Goal: Task Accomplishment & Management: Complete application form

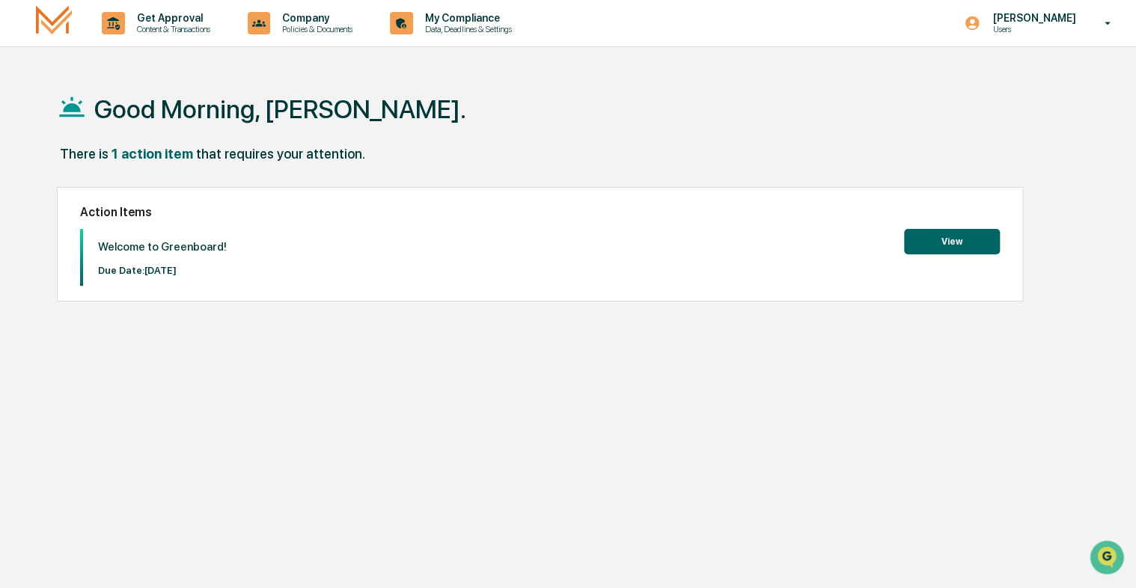
click at [957, 241] on button "View" at bounding box center [952, 241] width 96 height 25
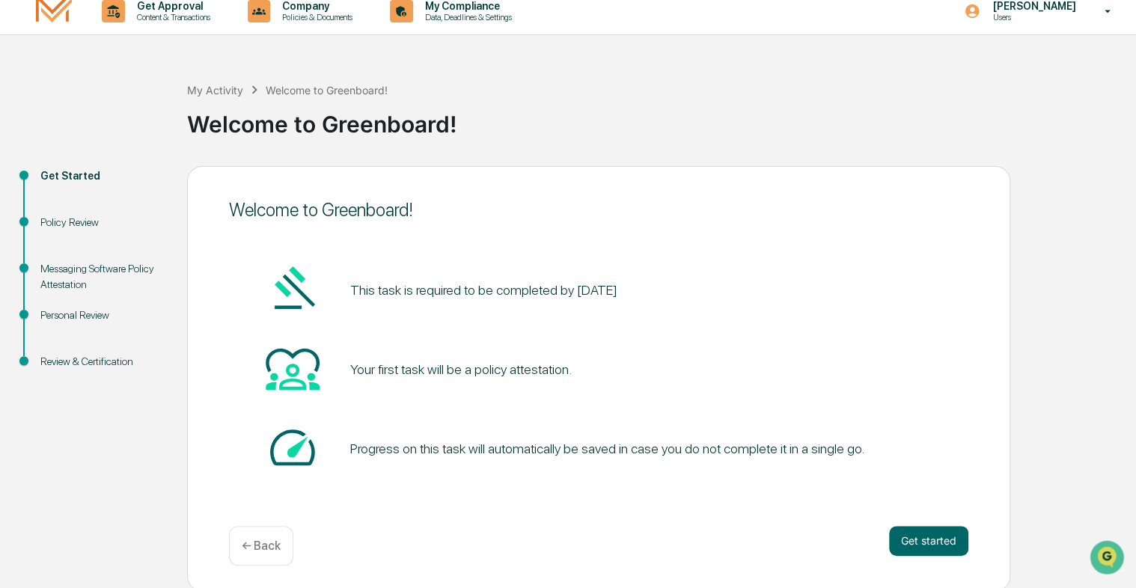
scroll to position [14, 0]
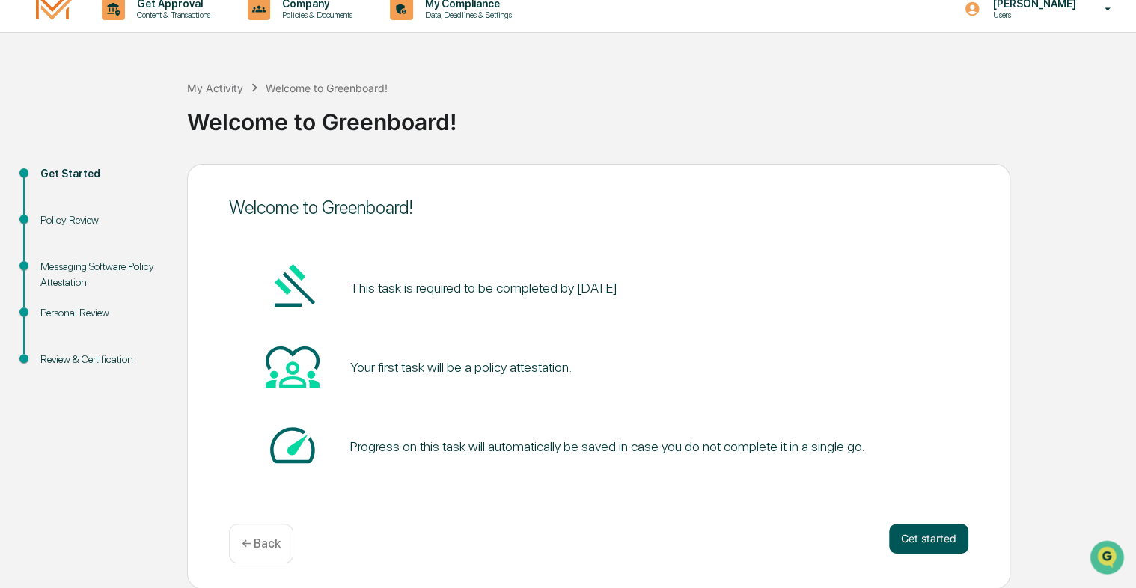
click at [939, 537] on button "Get started" at bounding box center [928, 539] width 79 height 30
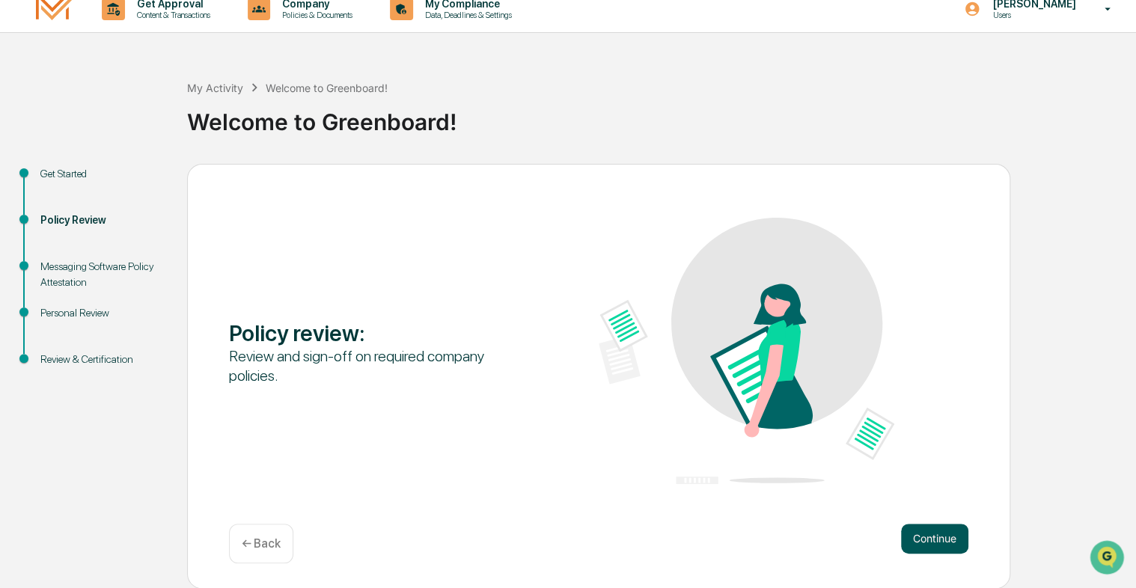
click at [932, 543] on button "Continue" at bounding box center [934, 539] width 67 height 30
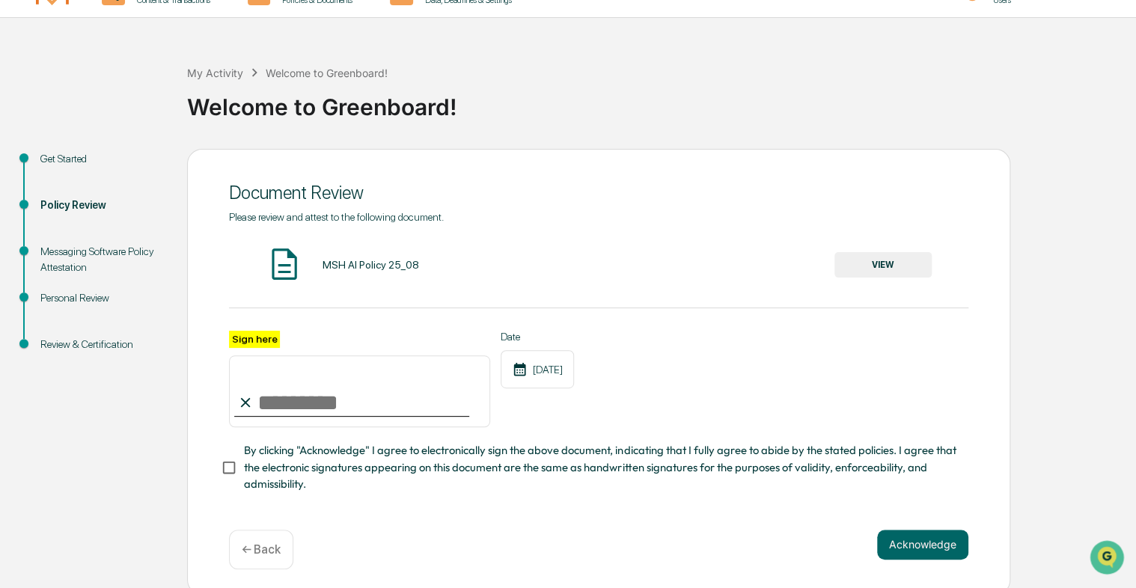
scroll to position [41, 0]
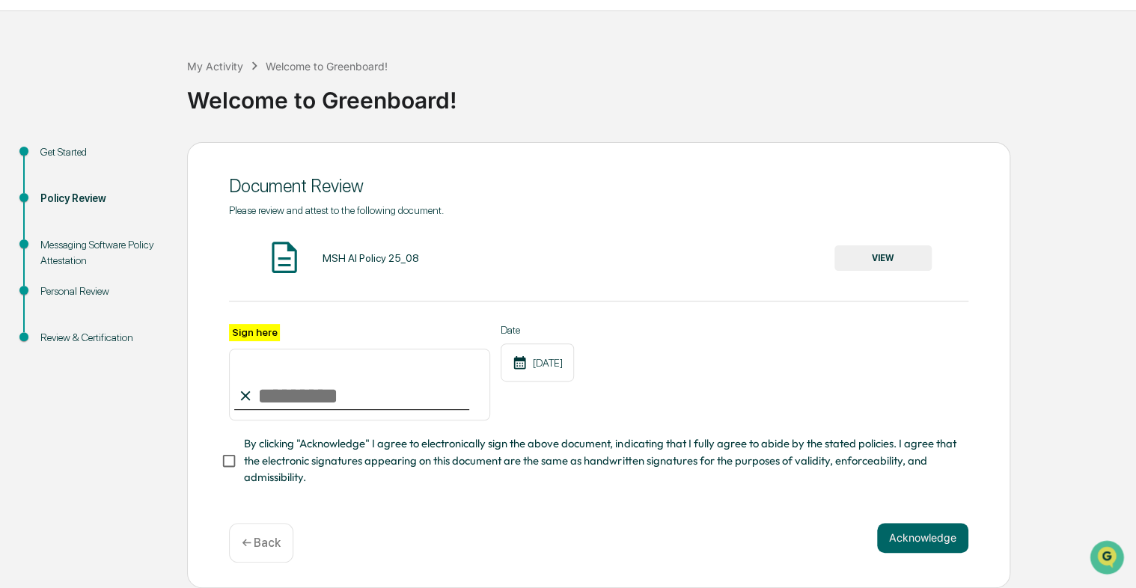
click at [287, 255] on img at bounding box center [284, 257] width 37 height 37
click at [894, 246] on button "VIEW" at bounding box center [883, 258] width 97 height 25
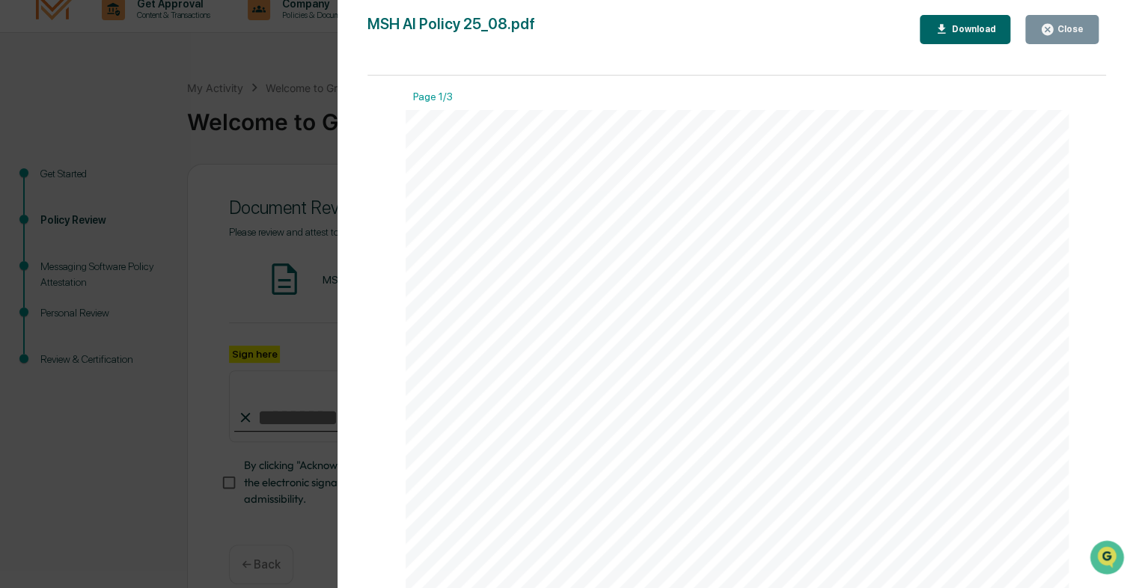
scroll to position [0, 0]
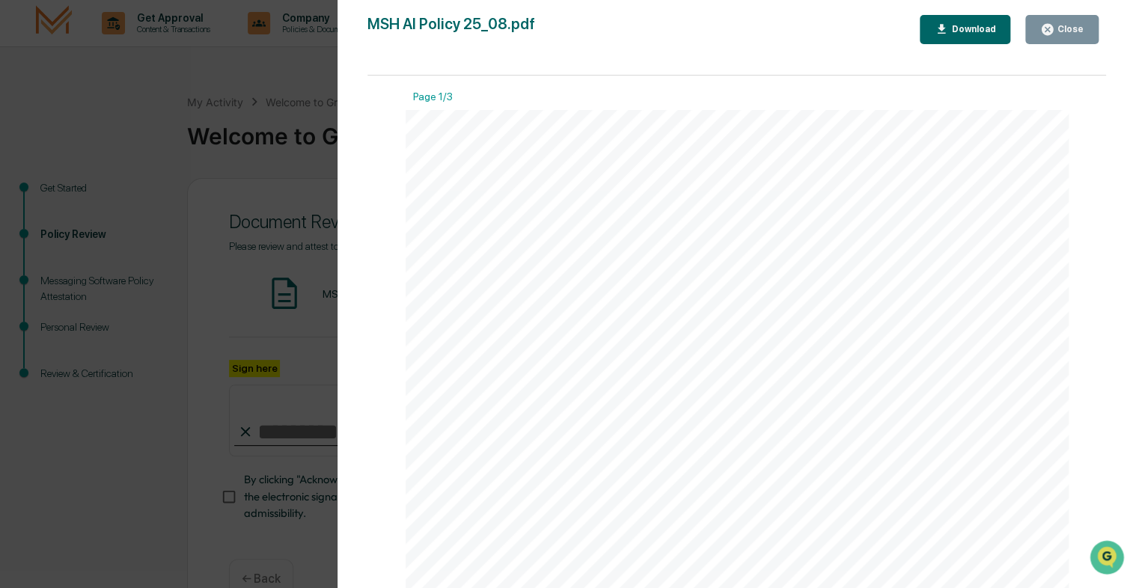
click at [1063, 27] on div "Close" at bounding box center [1069, 29] width 29 height 10
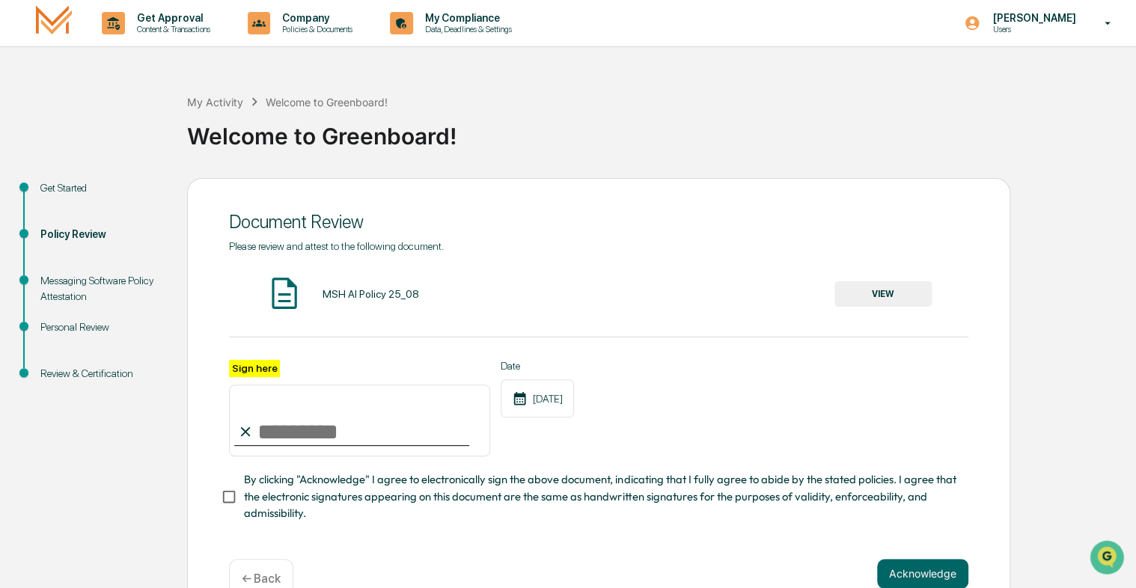
click at [270, 436] on input "Sign here" at bounding box center [359, 421] width 261 height 72
type input "**********"
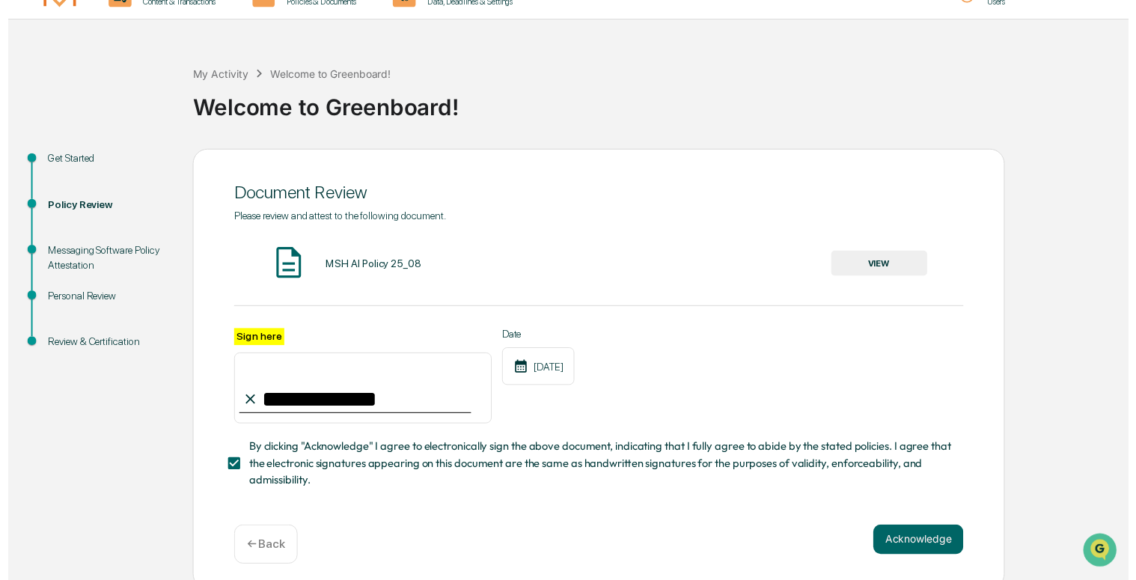
scroll to position [41, 0]
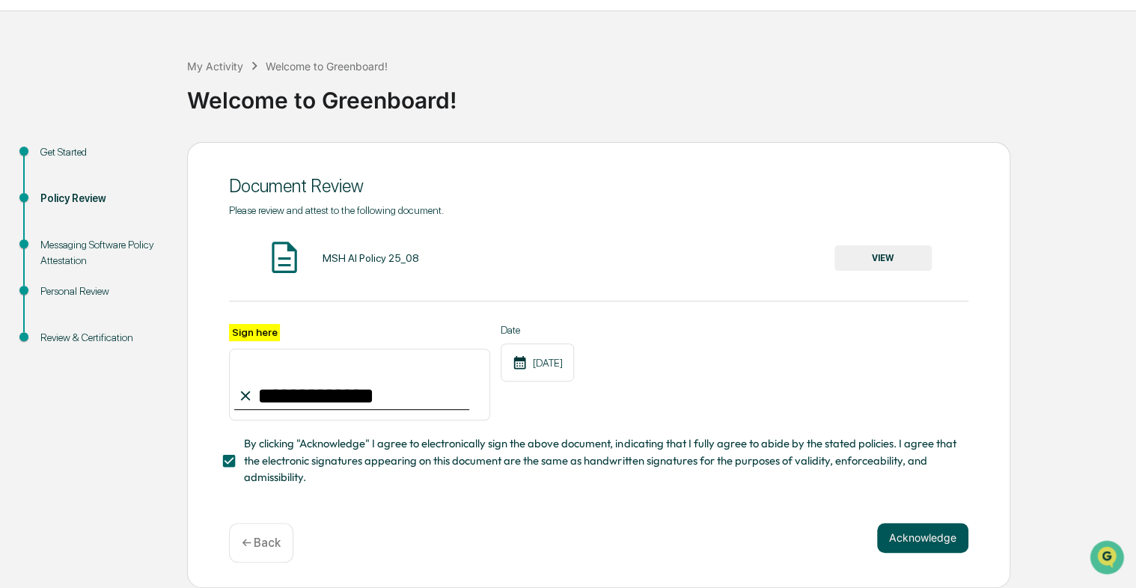
click at [915, 534] on button "Acknowledge" at bounding box center [922, 538] width 91 height 30
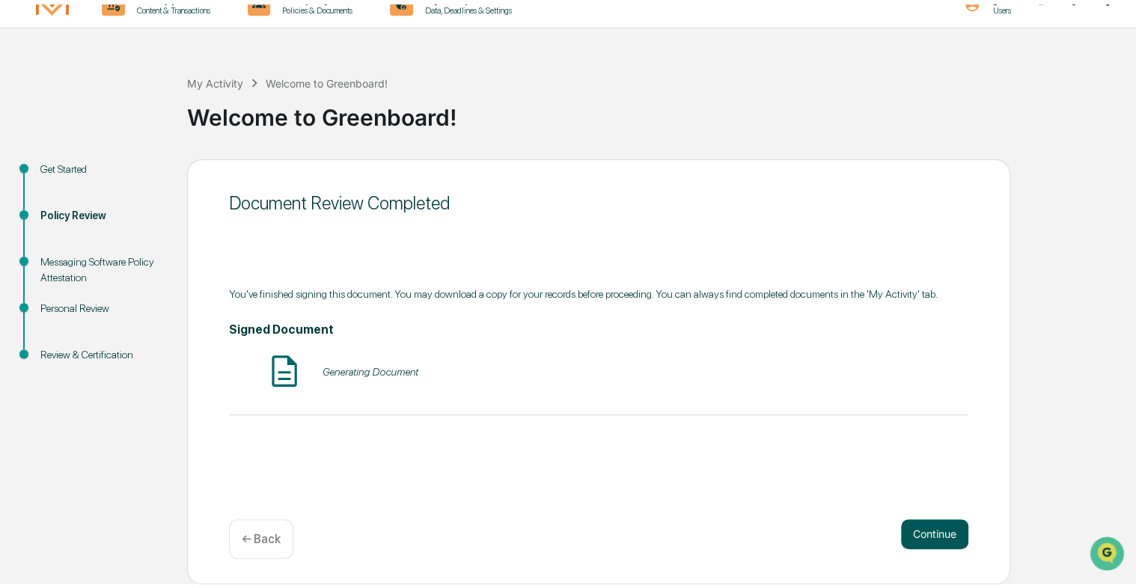
scroll to position [14, 0]
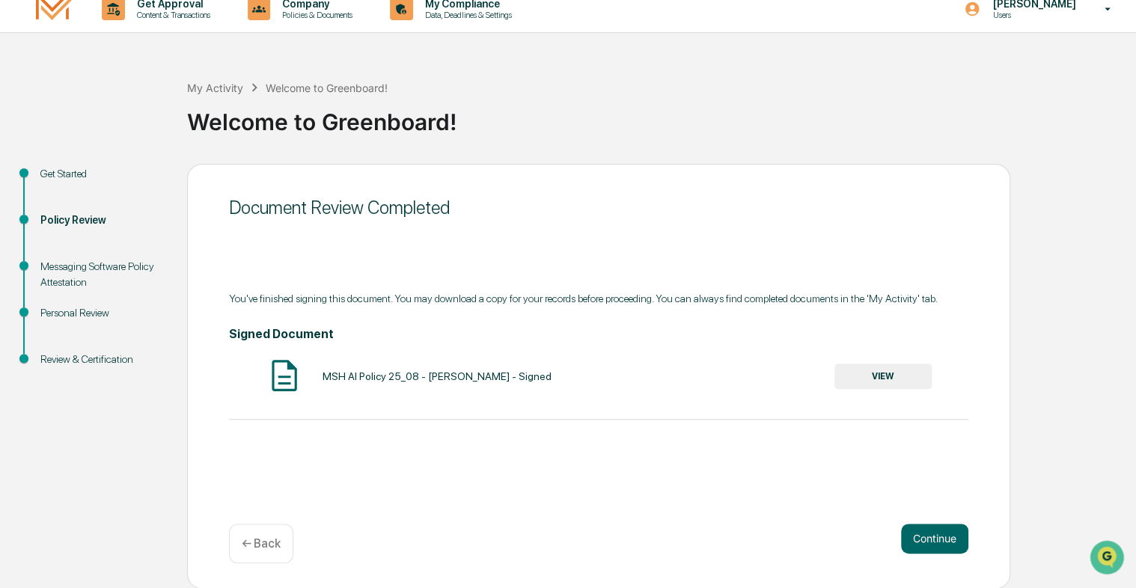
click at [886, 375] on button "VIEW" at bounding box center [883, 376] width 97 height 25
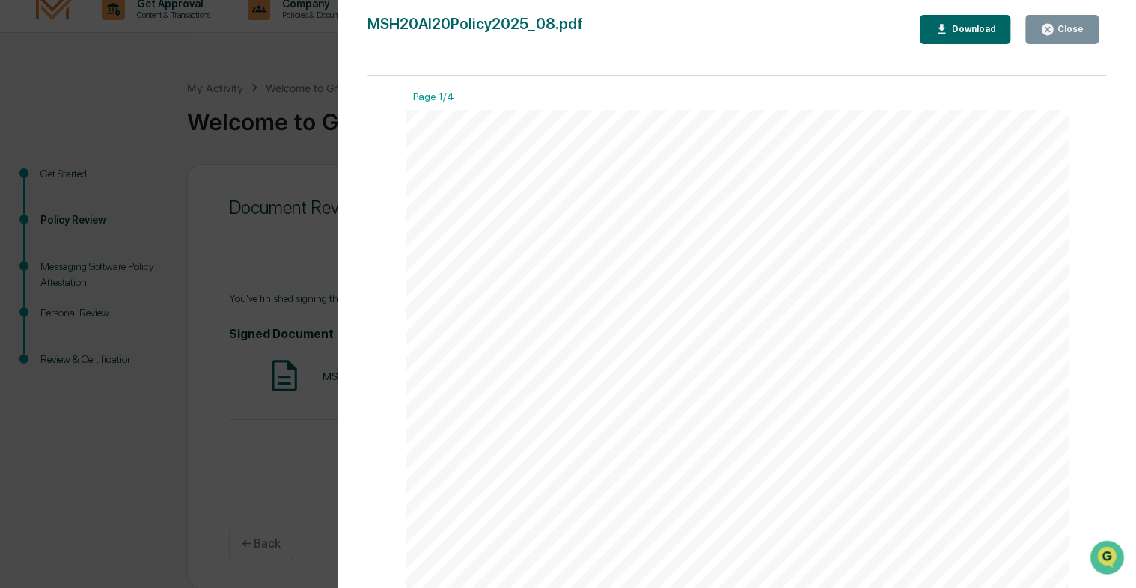
click at [975, 25] on div "Download" at bounding box center [971, 29] width 47 height 10
click at [1053, 28] on icon "button" at bounding box center [1047, 29] width 11 height 11
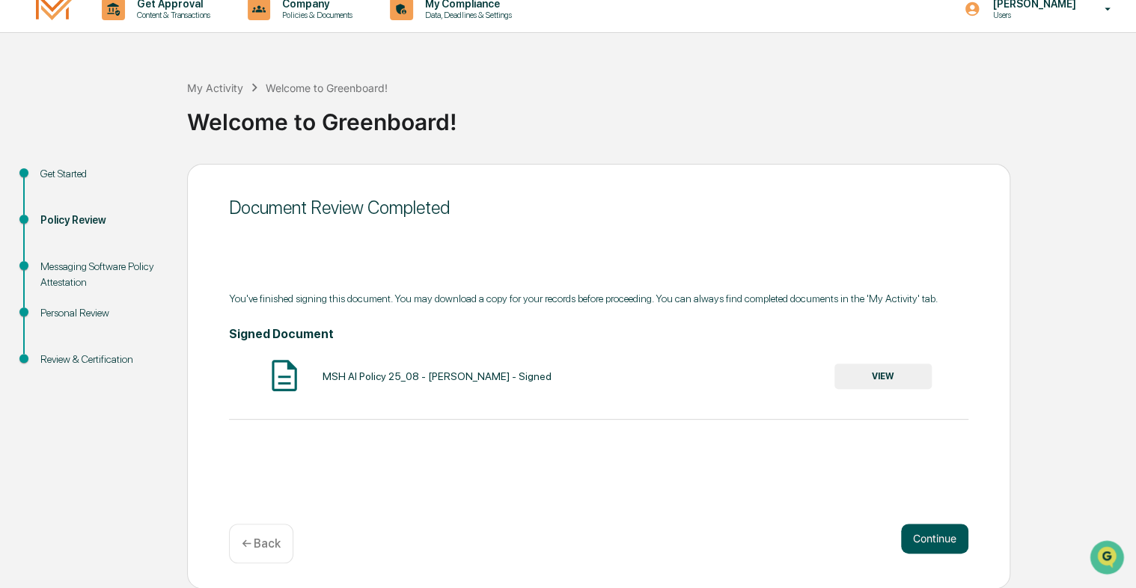
click at [943, 543] on button "Continue" at bounding box center [934, 539] width 67 height 30
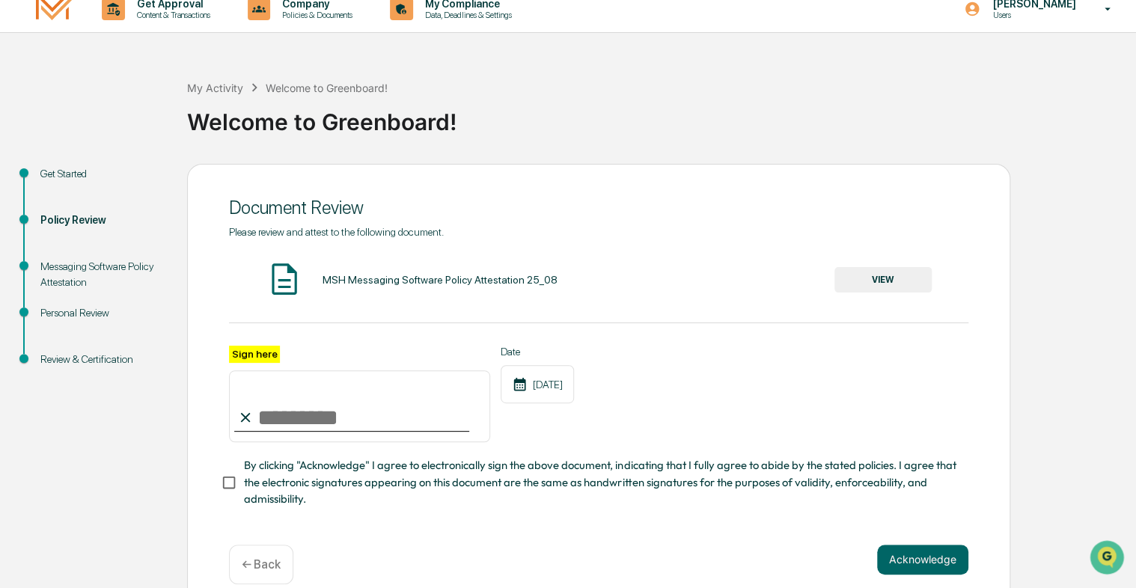
click at [875, 281] on button "VIEW" at bounding box center [883, 279] width 97 height 25
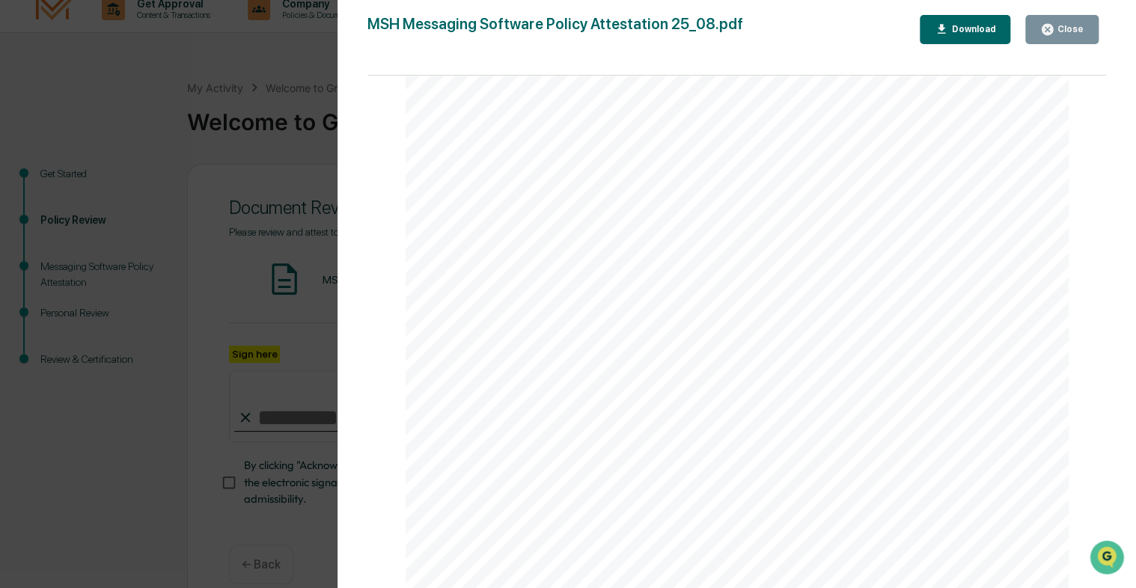
scroll to position [1871, 0]
click at [977, 33] on div "Download" at bounding box center [971, 29] width 47 height 10
click at [1070, 37] on button "Close" at bounding box center [1062, 29] width 73 height 29
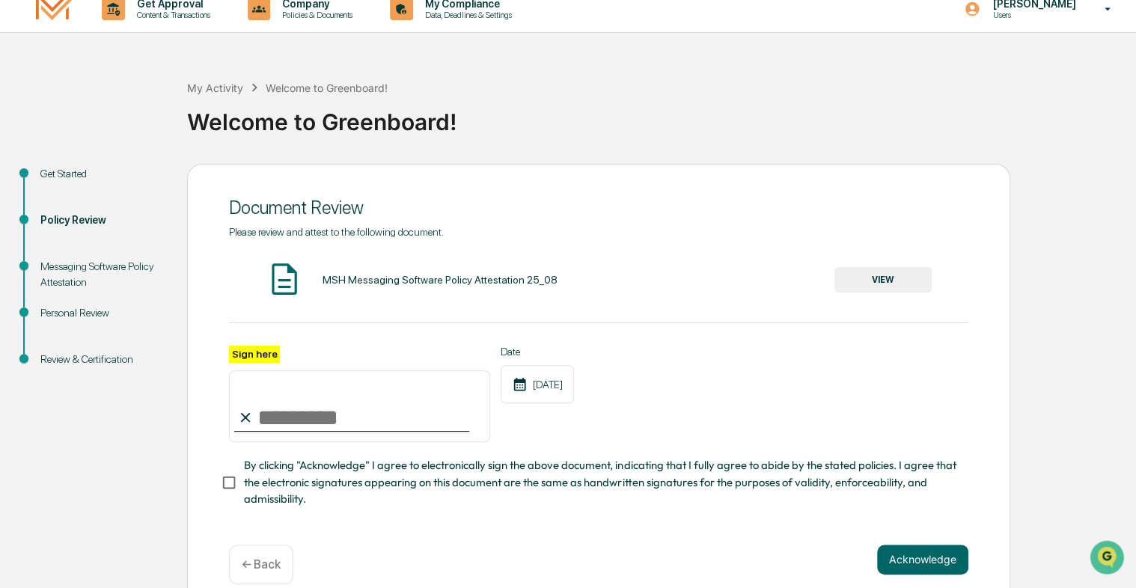
click at [263, 418] on input "Sign here" at bounding box center [359, 407] width 261 height 72
type input "**********"
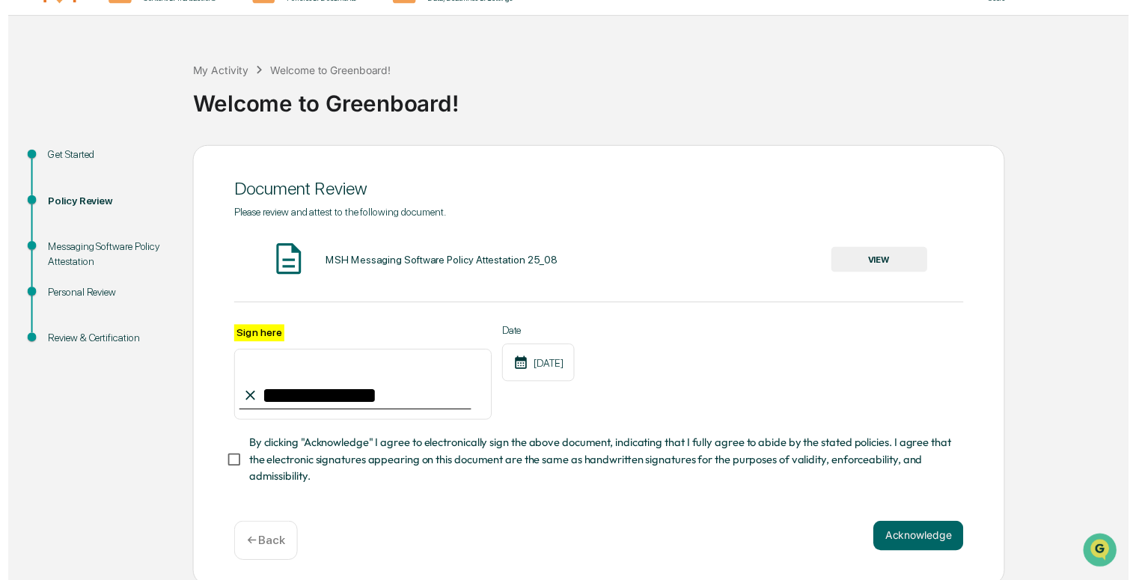
scroll to position [41, 0]
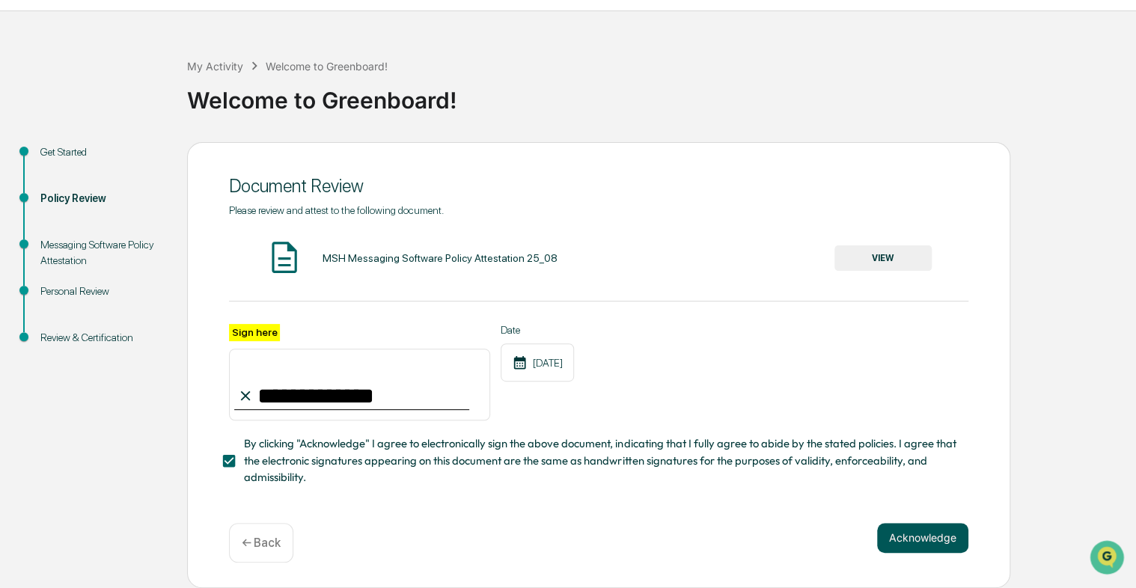
click at [924, 535] on button "Acknowledge" at bounding box center [922, 538] width 91 height 30
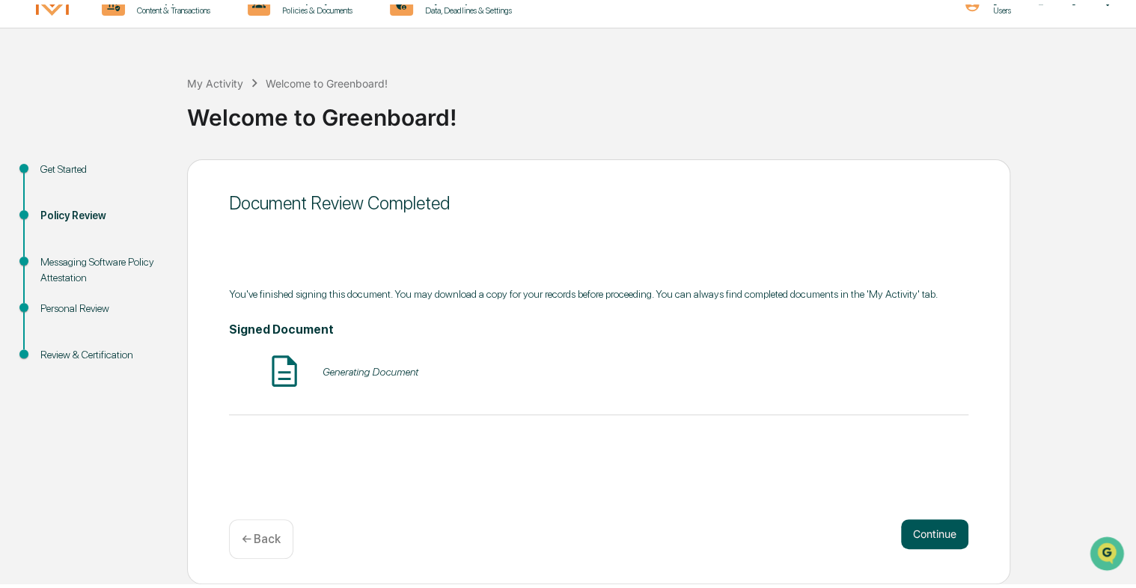
scroll to position [14, 0]
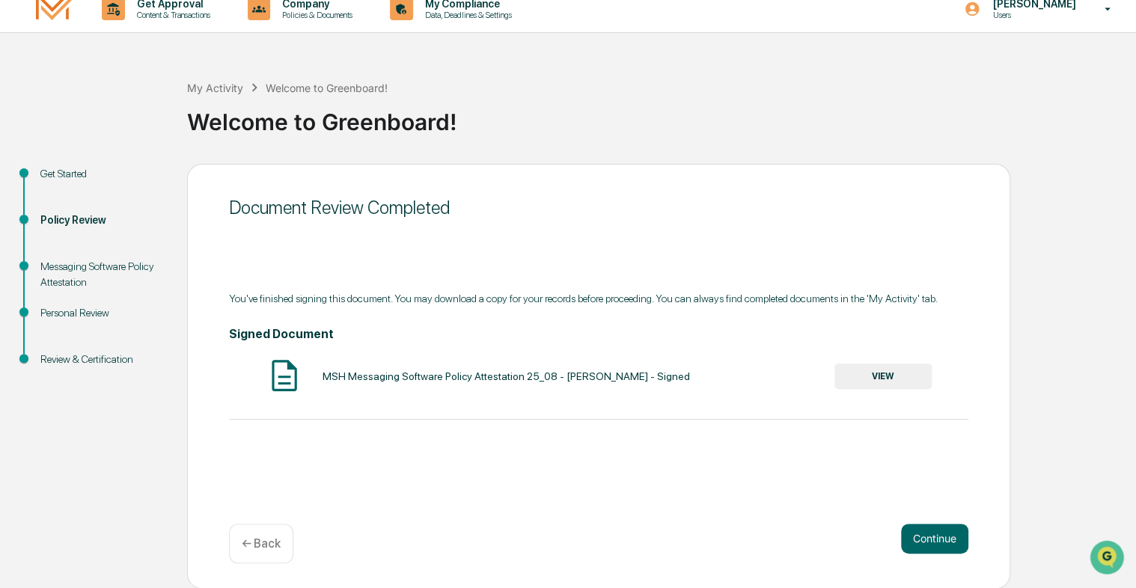
click at [895, 376] on button "VIEW" at bounding box center [883, 376] width 97 height 25
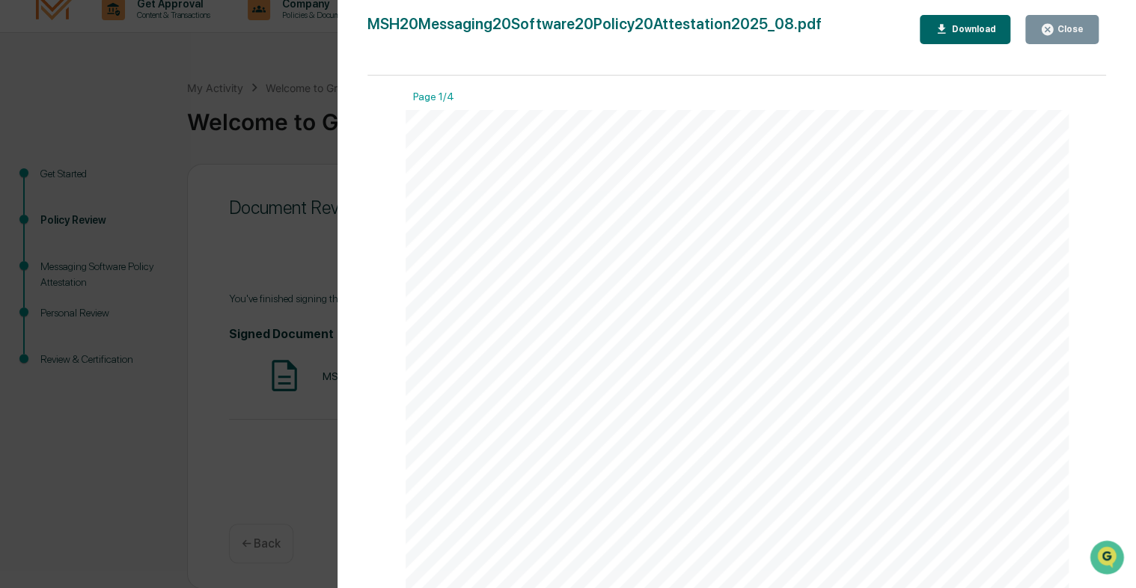
click at [955, 27] on div "Download" at bounding box center [971, 29] width 47 height 10
click at [1059, 31] on div "Close" at bounding box center [1069, 29] width 29 height 10
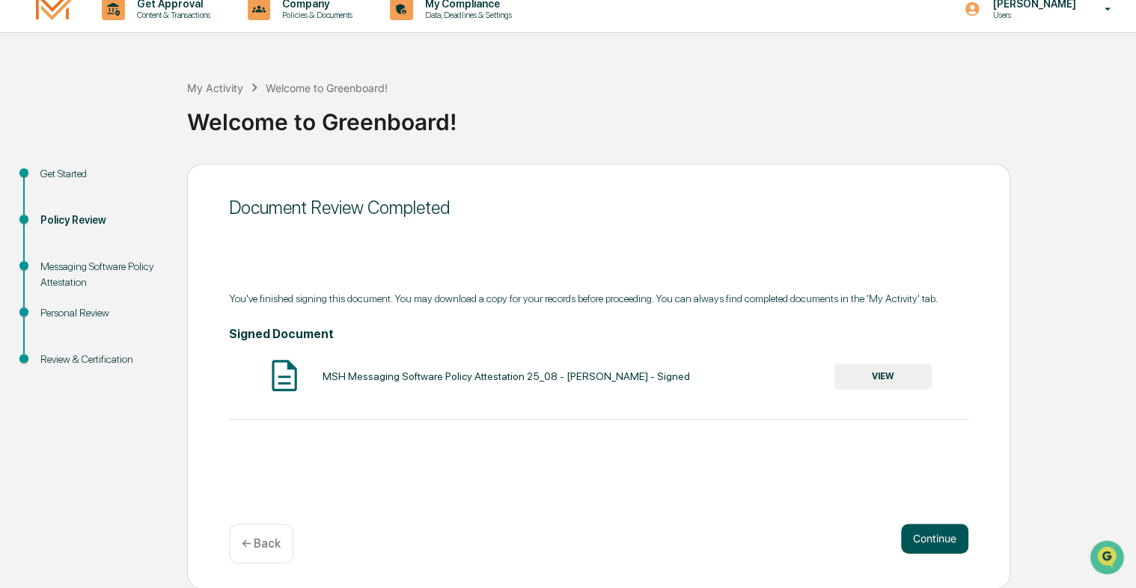
click at [941, 540] on button "Continue" at bounding box center [934, 539] width 67 height 30
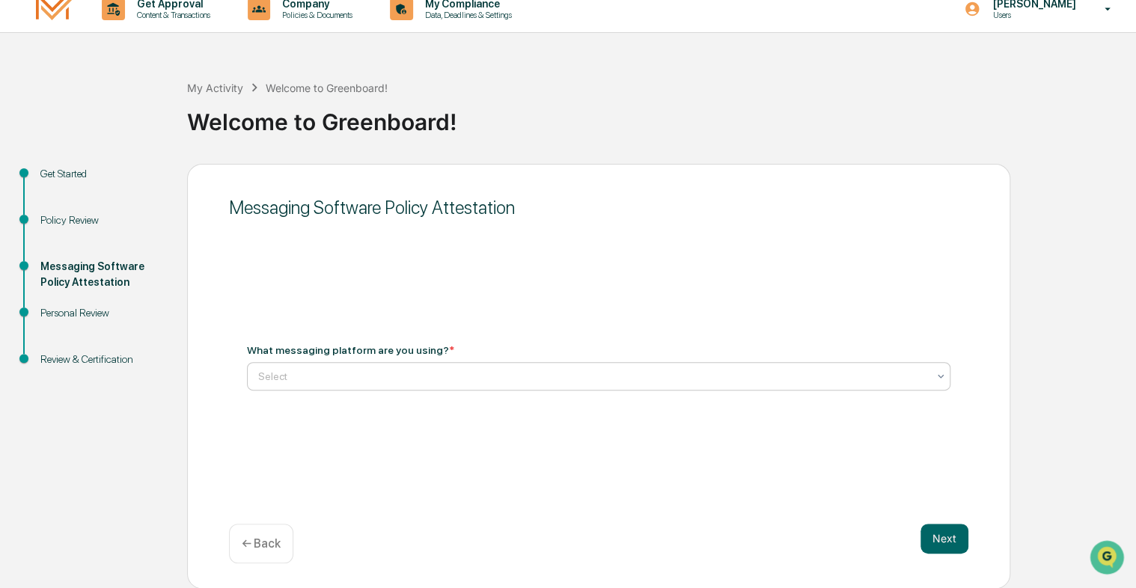
click at [940, 376] on icon at bounding box center [941, 376] width 6 height 4
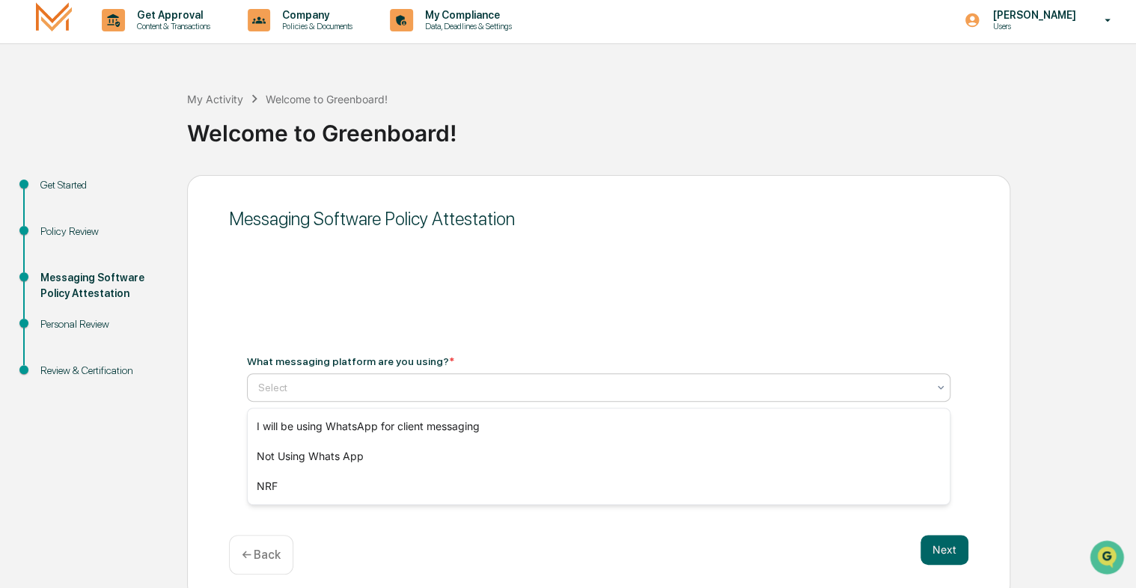
scroll to position [0, 0]
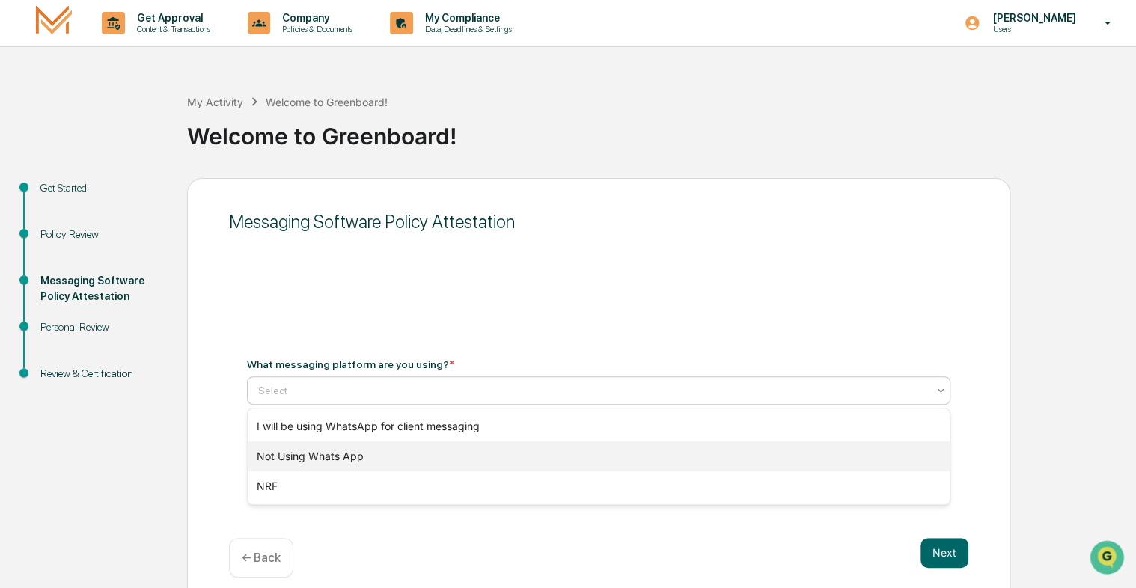
click at [421, 459] on div "Not Using Whats App" at bounding box center [599, 457] width 702 height 30
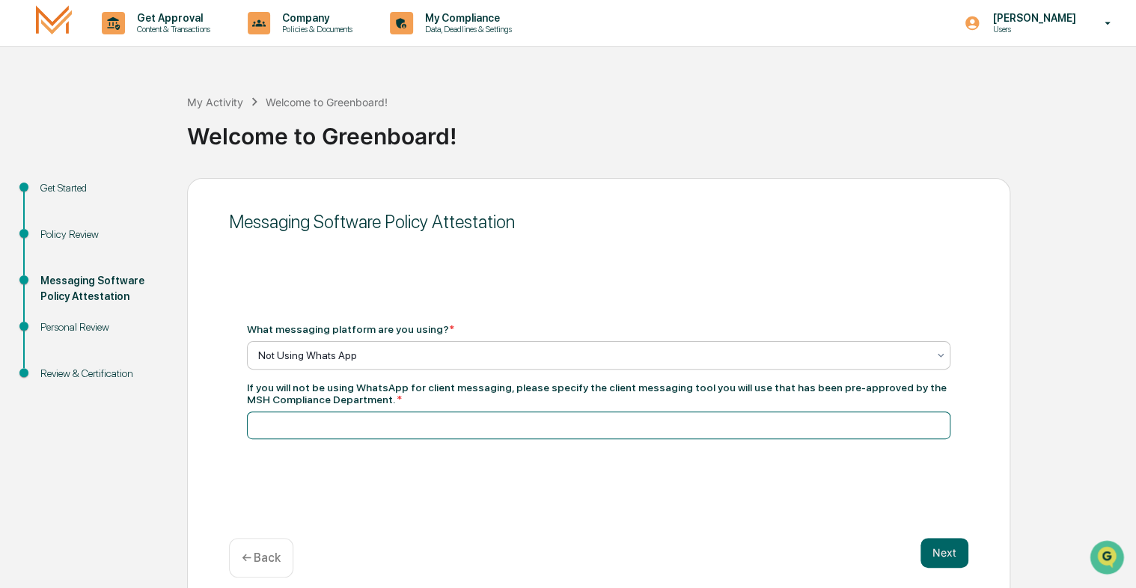
click at [269, 430] on input at bounding box center [599, 426] width 704 height 28
type input "****"
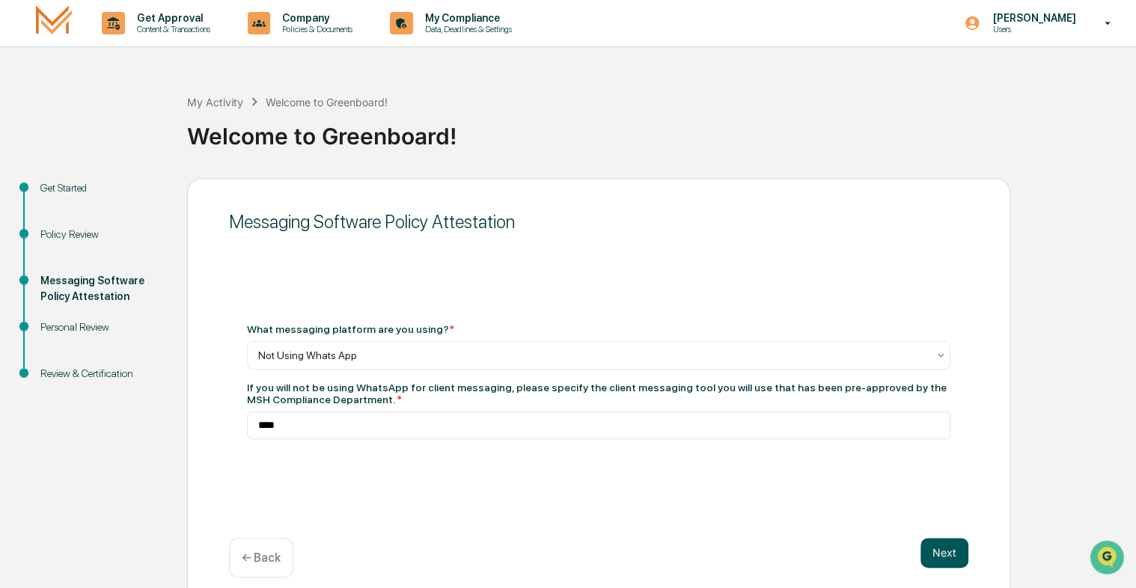
click at [949, 552] on button "Next" at bounding box center [945, 553] width 48 height 30
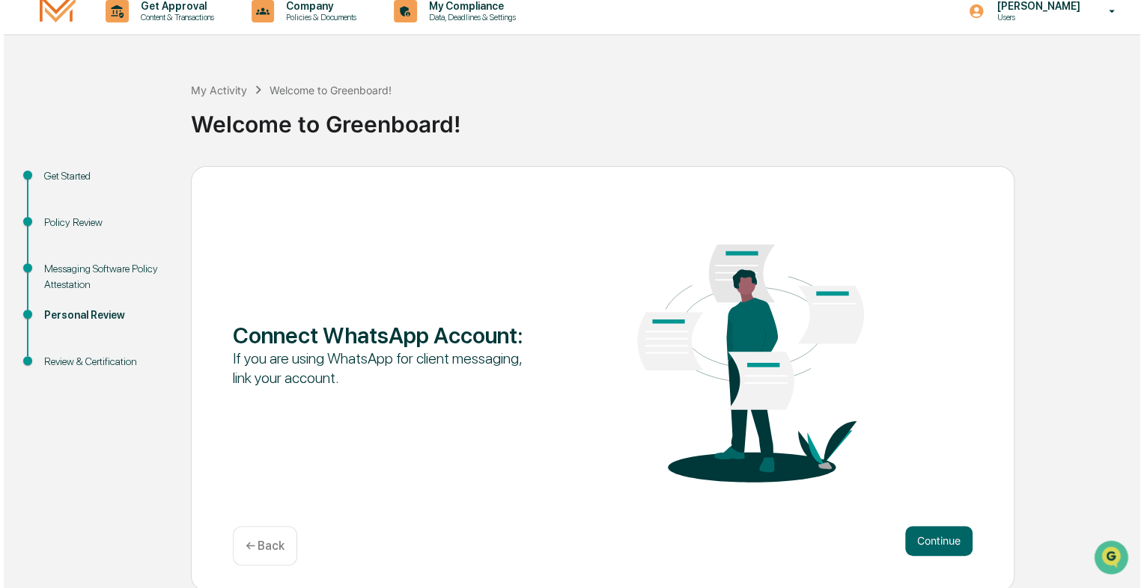
scroll to position [14, 0]
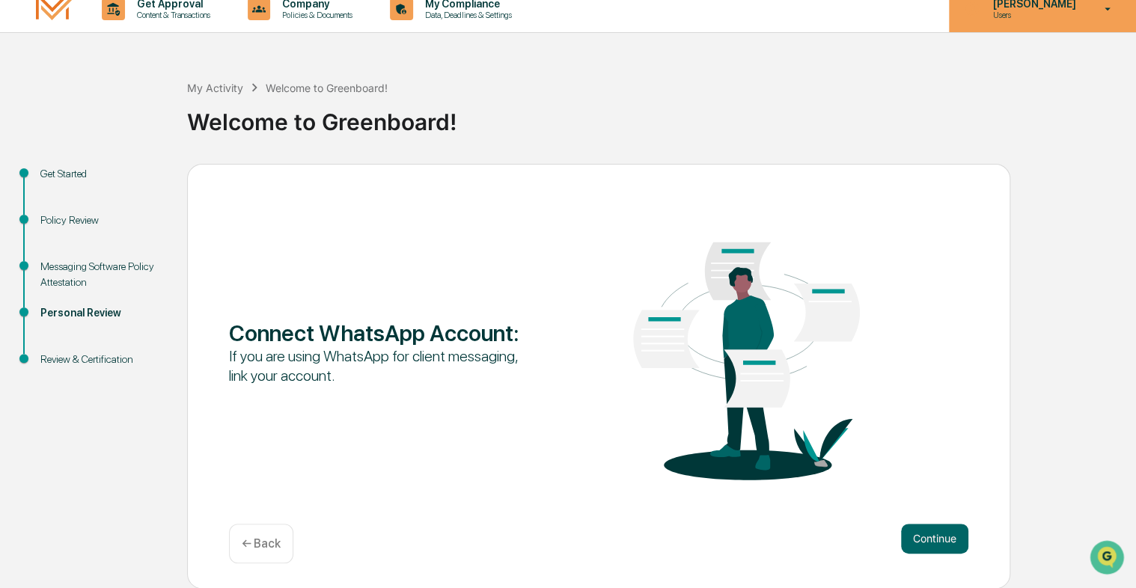
click at [1102, 7] on icon at bounding box center [1108, 9] width 26 height 14
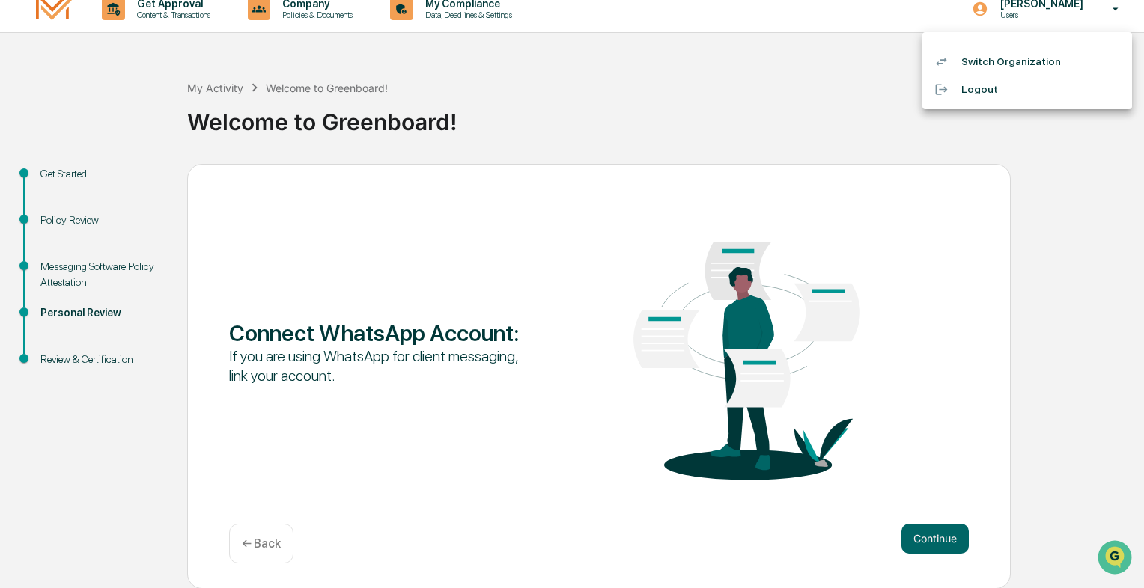
click at [982, 88] on li "Logout" at bounding box center [1027, 90] width 210 height 28
